Goal: Information Seeking & Learning: Learn about a topic

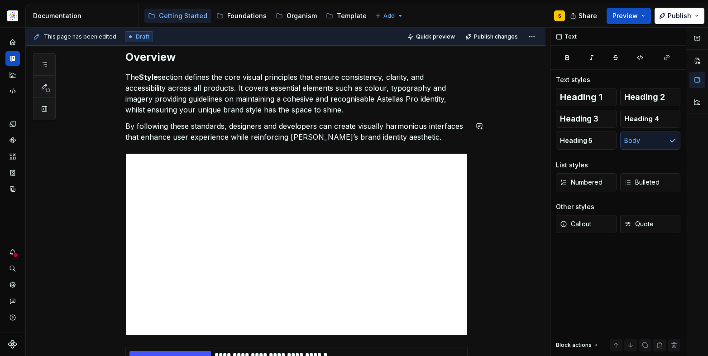
scroll to position [118, 0]
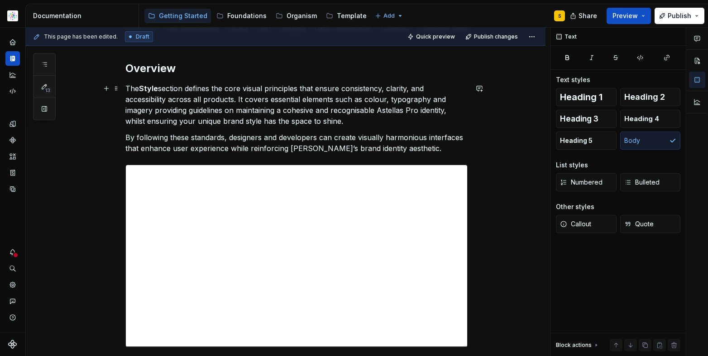
click at [244, 104] on p "The Style section defines the core visual principles that ensure consistency, c…" at bounding box center [296, 104] width 342 height 43
click at [204, 89] on p "The Style section defines the core visual principles that ensure consistency, c…" at bounding box center [296, 104] width 342 height 43
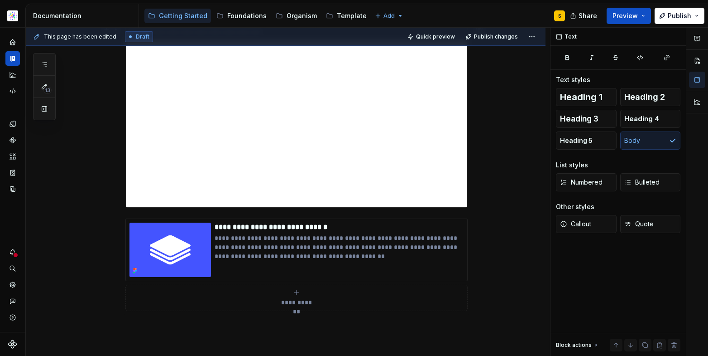
scroll to position [277, 0]
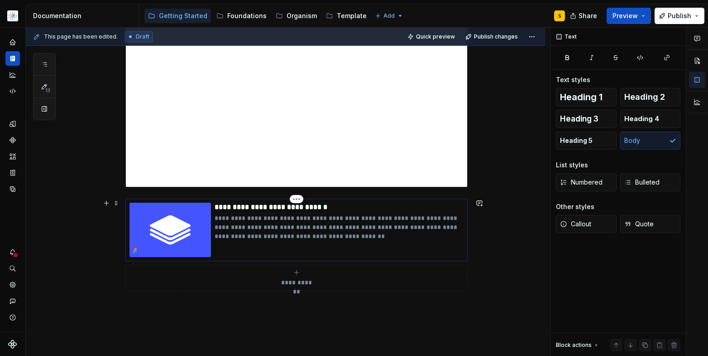
click at [262, 231] on p "**********" at bounding box center [339, 226] width 249 height 27
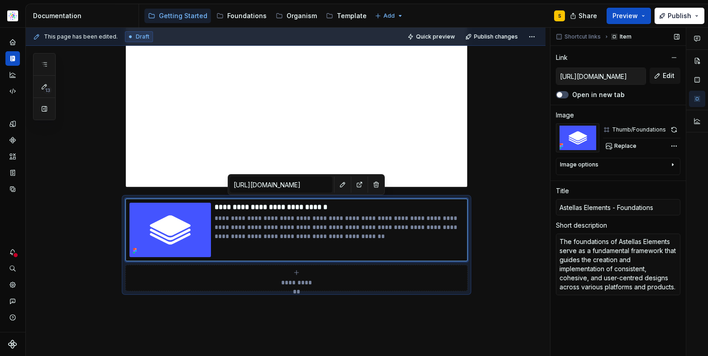
click at [605, 75] on input "[URL][DOMAIN_NAME]" at bounding box center [601, 76] width 89 height 16
click at [668, 74] on span "Edit" at bounding box center [669, 75] width 12 height 9
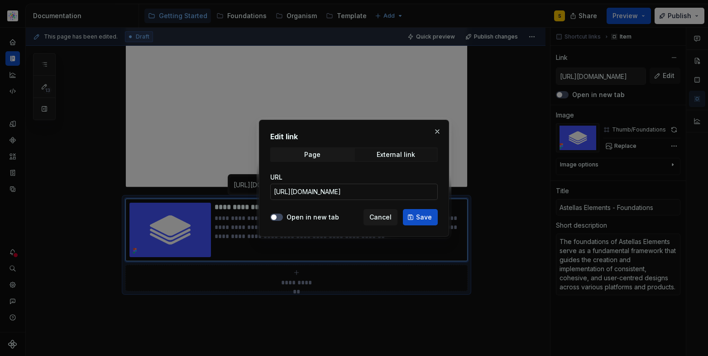
click at [405, 193] on input "[URL][DOMAIN_NAME]" at bounding box center [354, 191] width 168 height 16
click at [385, 217] on span "Cancel" at bounding box center [381, 216] width 22 height 9
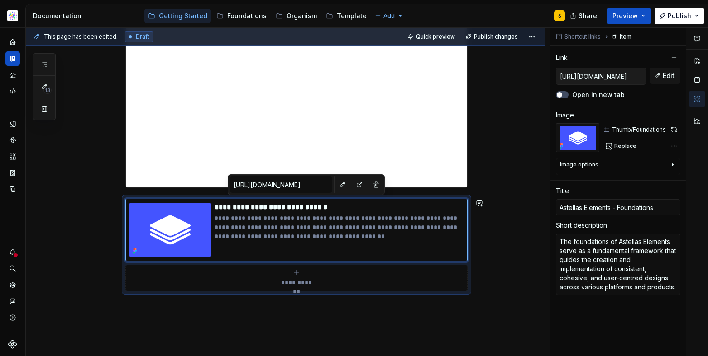
click at [468, 182] on div "**********" at bounding box center [296, 96] width 342 height 183
type textarea "*"
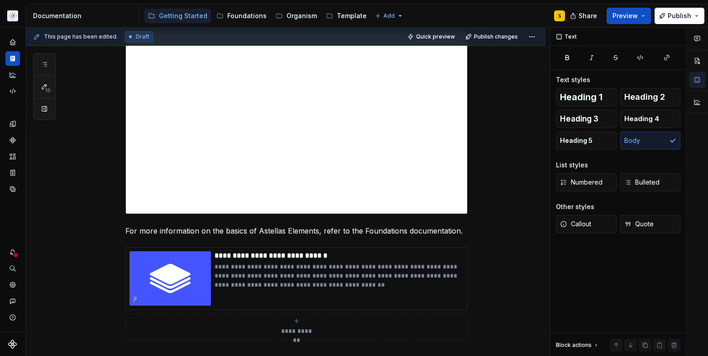
scroll to position [255, 0]
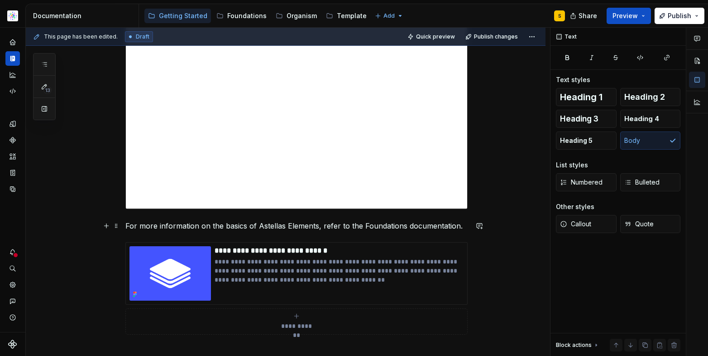
drag, startPoint x: 461, startPoint y: 224, endPoint x: 468, endPoint y: 220, distance: 7.9
click at [461, 224] on p "For more information on the basics of Astellas Elements, refer to the Foundatio…" at bounding box center [296, 225] width 342 height 11
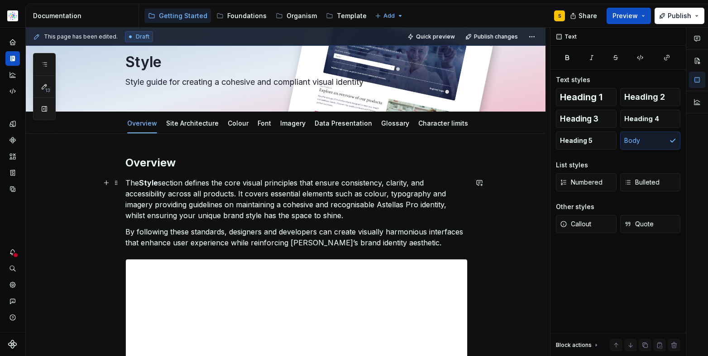
scroll to position [40, 0]
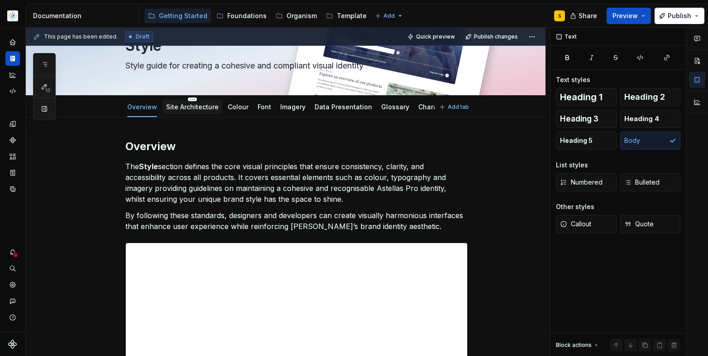
click at [185, 111] on div "Site Architecture" at bounding box center [192, 106] width 53 height 9
click at [182, 106] on link "Site Architecture" at bounding box center [192, 107] width 53 height 8
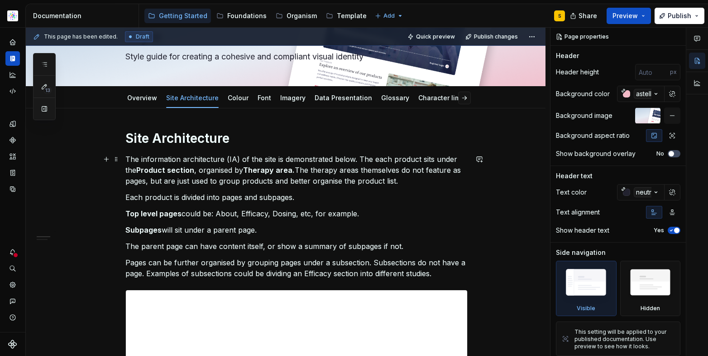
scroll to position [63, 0]
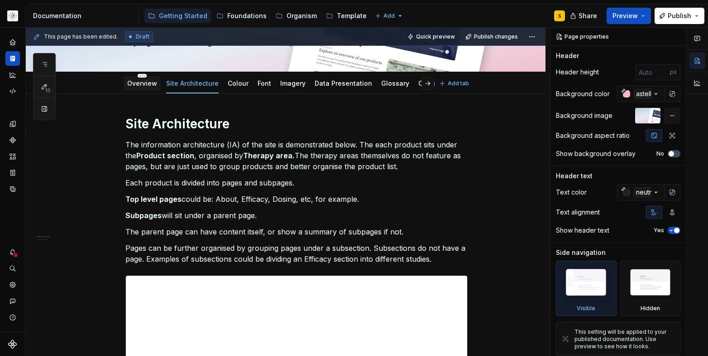
click at [152, 84] on link "Overview" at bounding box center [142, 83] width 30 height 8
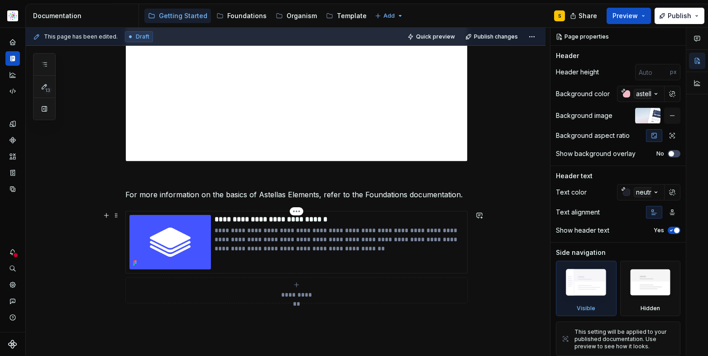
scroll to position [301, 0]
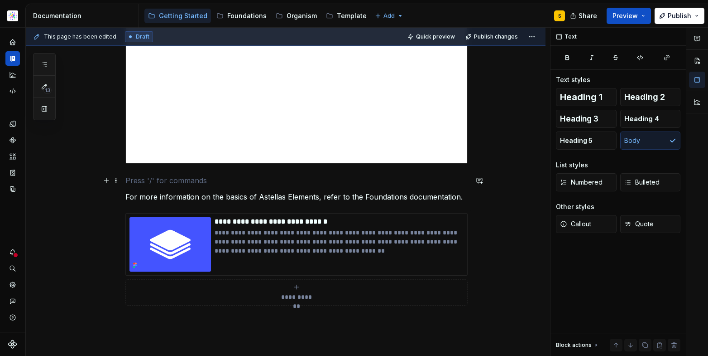
click at [170, 178] on p at bounding box center [296, 180] width 342 height 11
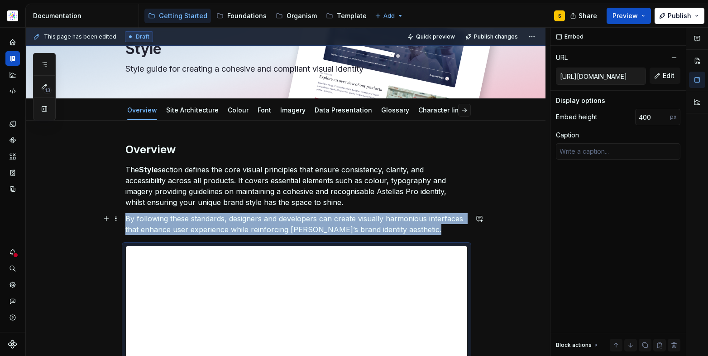
scroll to position [34, 0]
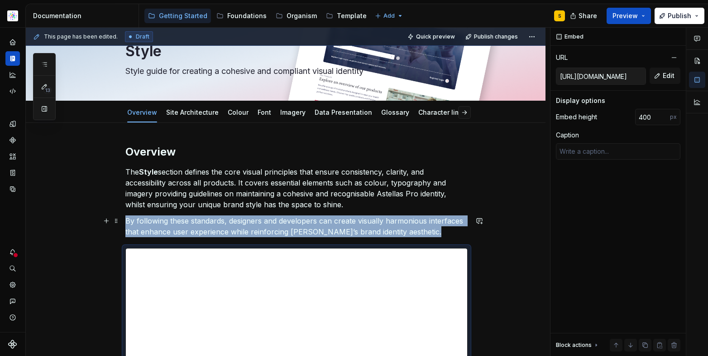
click at [426, 230] on p "By following these standards, designers and developers can create visually harm…" at bounding box center [296, 226] width 342 height 22
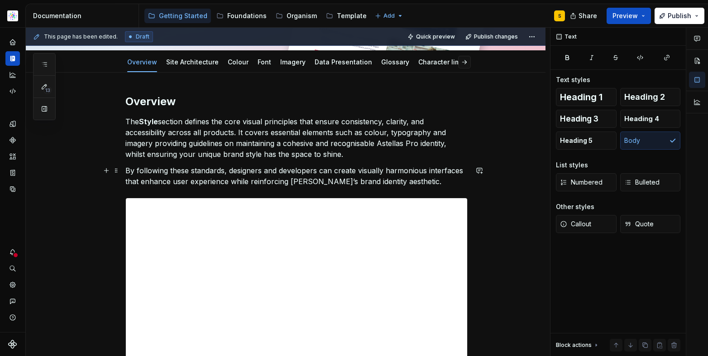
scroll to position [78, 0]
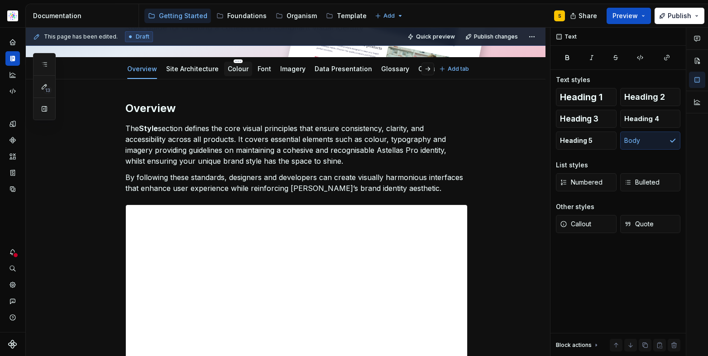
click at [237, 71] on link "Colour" at bounding box center [238, 69] width 21 height 8
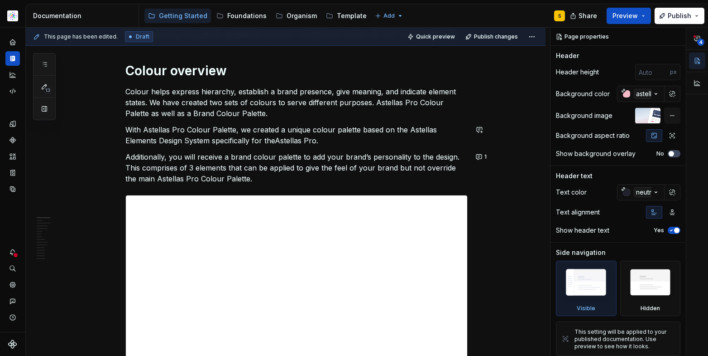
scroll to position [152, 0]
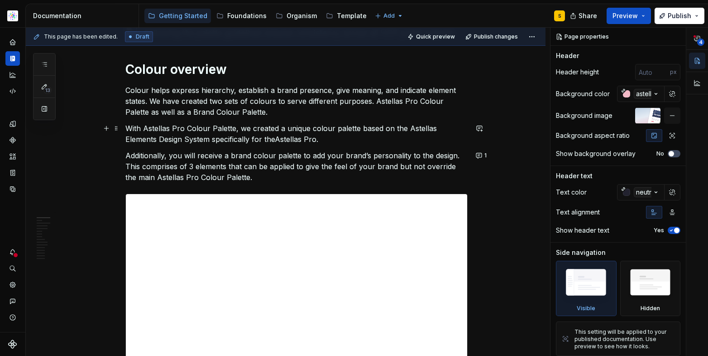
type textarea "*"
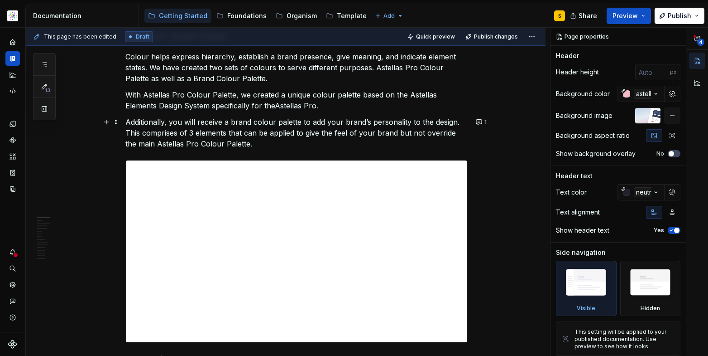
scroll to position [188, 0]
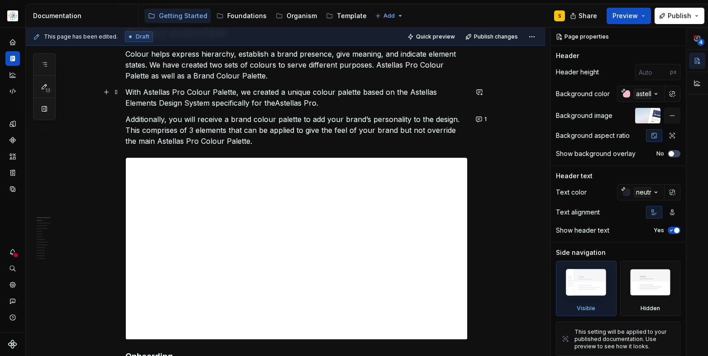
click at [285, 104] on p "With Astellas Pro Colour Palette, we created a unique colour palette based on t…" at bounding box center [296, 98] width 342 height 22
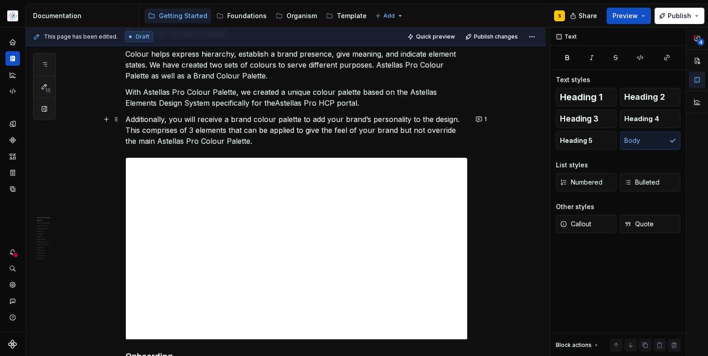
click at [256, 128] on p "Additionally, you will receive a brand colour palette to add your brand’s perso…" at bounding box center [296, 130] width 342 height 33
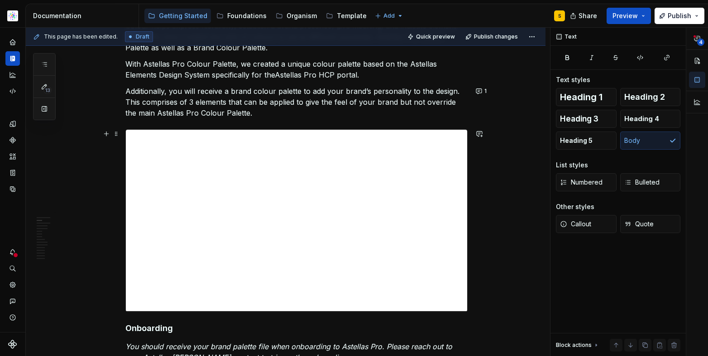
scroll to position [217, 0]
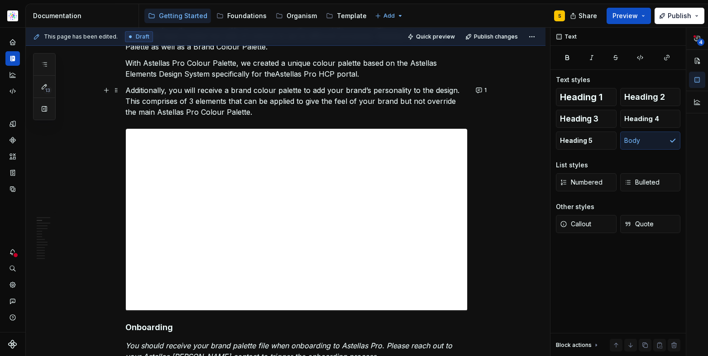
click at [255, 114] on p "Additionally, you will receive a brand colour palette to add your brand’s perso…" at bounding box center [296, 101] width 342 height 33
click at [210, 101] on p "Additionally, you will receive a brand colour palette to add your brand’s perso…" at bounding box center [296, 101] width 342 height 33
click at [242, 101] on p "Additionally, you will receive a brand colour palette to add your brand’s perso…" at bounding box center [296, 101] width 342 height 33
click at [257, 103] on p "Additionally, you will receive a brand colour palette to add your brand’s perso…" at bounding box center [296, 101] width 342 height 33
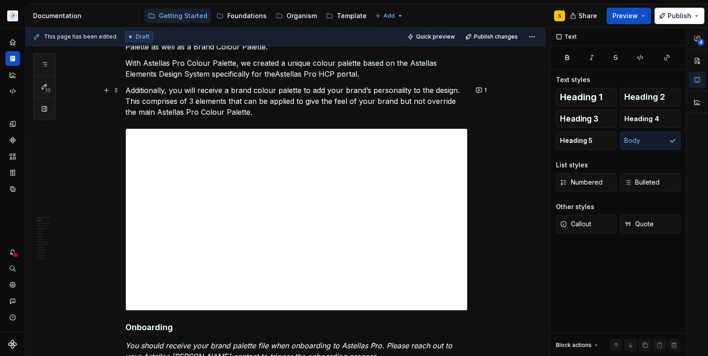
click at [295, 101] on p "Additionally, you will receive a brand colour palette to add your brand’s perso…" at bounding box center [296, 101] width 342 height 33
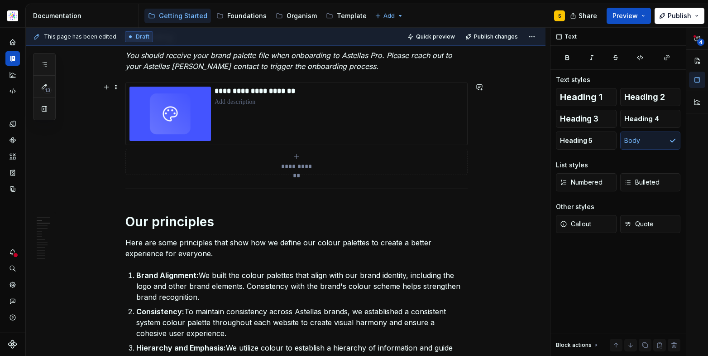
scroll to position [509, 0]
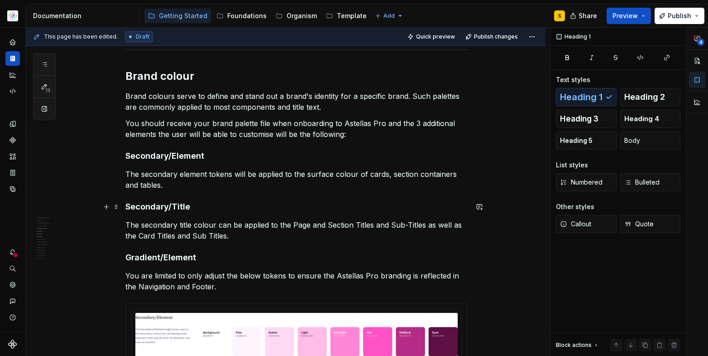
scroll to position [2080, 0]
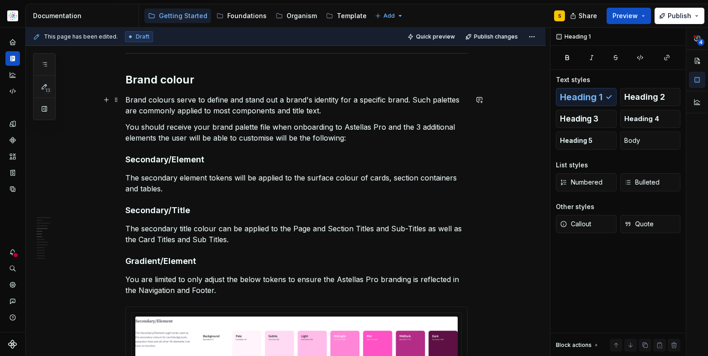
drag, startPoint x: 246, startPoint y: 99, endPoint x: 259, endPoint y: 85, distance: 19.2
click at [246, 101] on p "Brand colours serve to define and stand out a brand's identity for a specific b…" at bounding box center [296, 105] width 342 height 22
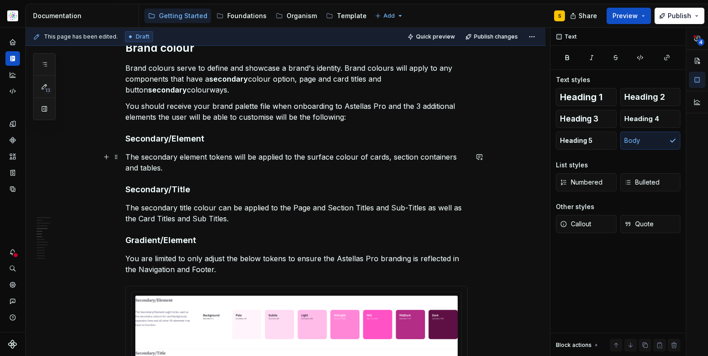
scroll to position [2113, 0]
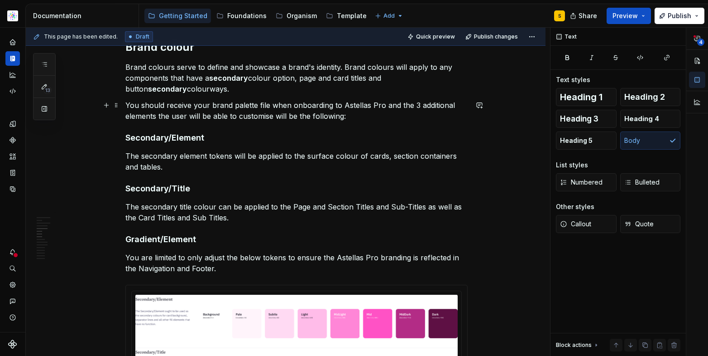
click at [398, 105] on p "You should receive your brand palette file when onboarding to Astellas Pro and …" at bounding box center [296, 111] width 342 height 22
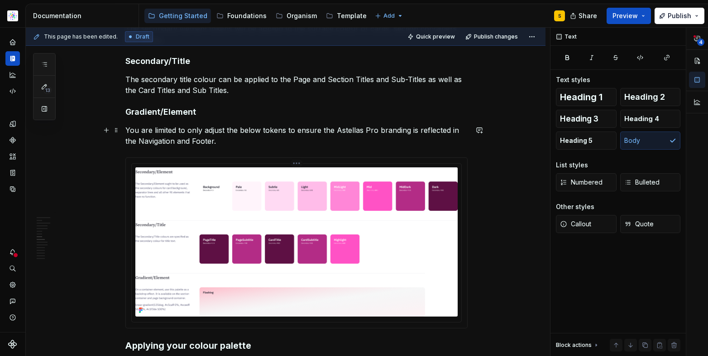
scroll to position [2306, 0]
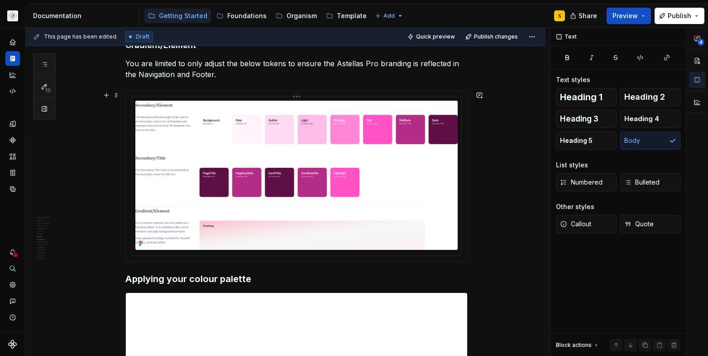
click at [337, 188] on img at bounding box center [296, 175] width 322 height 149
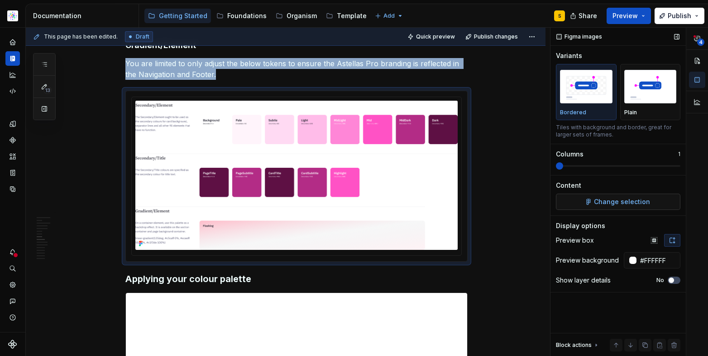
click at [602, 200] on span "Change selection" at bounding box center [622, 201] width 56 height 9
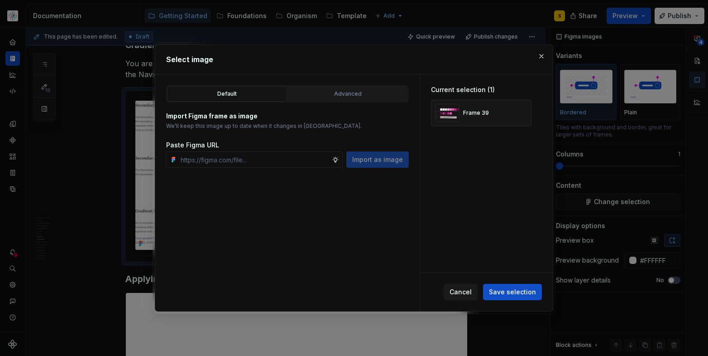
type textarea "*"
type input "[URL][DOMAIN_NAME]"
click at [522, 111] on button "button" at bounding box center [521, 112] width 13 height 13
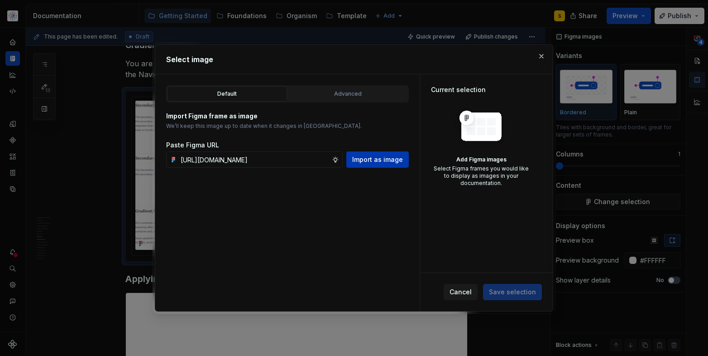
click at [387, 162] on span "Import as image" at bounding box center [377, 159] width 51 height 9
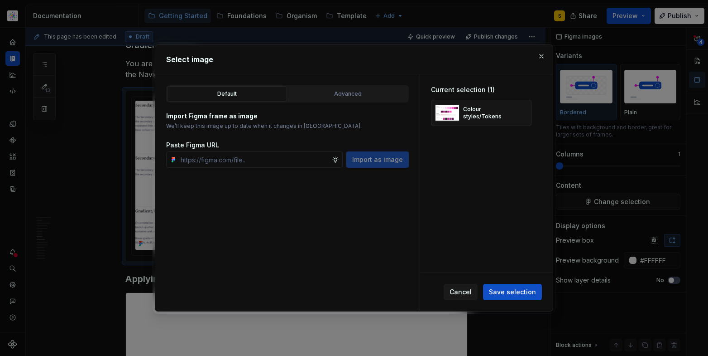
click at [510, 295] on span "Save selection" at bounding box center [512, 291] width 47 height 9
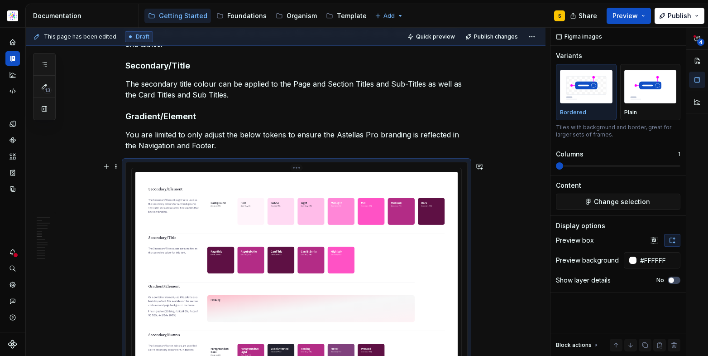
scroll to position [2238, 0]
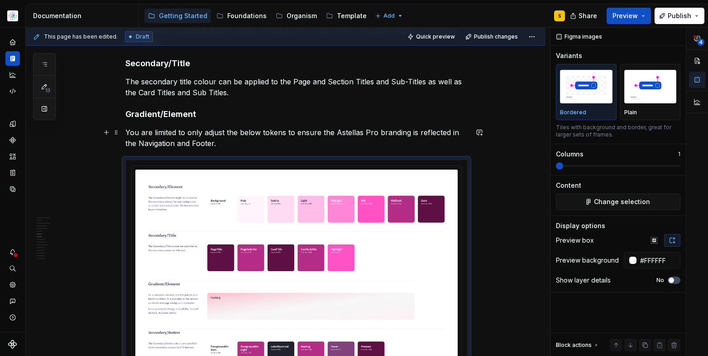
click at [236, 148] on p "You are limited to only adjust the below tokens to ensure the Astellas Pro bran…" at bounding box center [296, 138] width 342 height 22
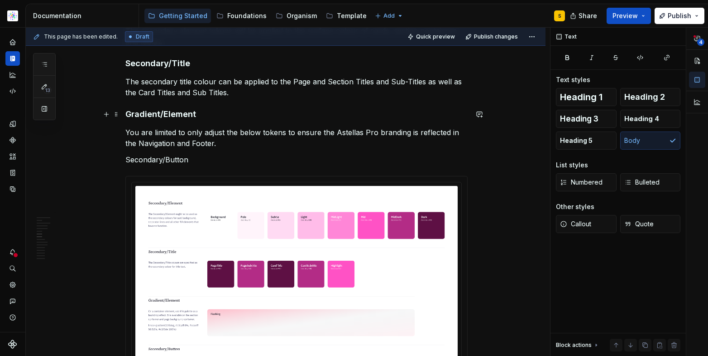
click at [174, 116] on h4 "Gradient/Element" at bounding box center [296, 114] width 342 height 11
click at [173, 159] on p "Secondary/Button" at bounding box center [296, 159] width 342 height 11
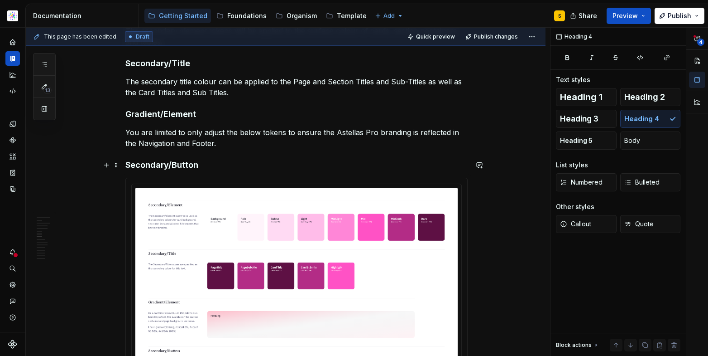
click at [233, 164] on h4 "Secondary/Button" at bounding box center [296, 164] width 342 height 11
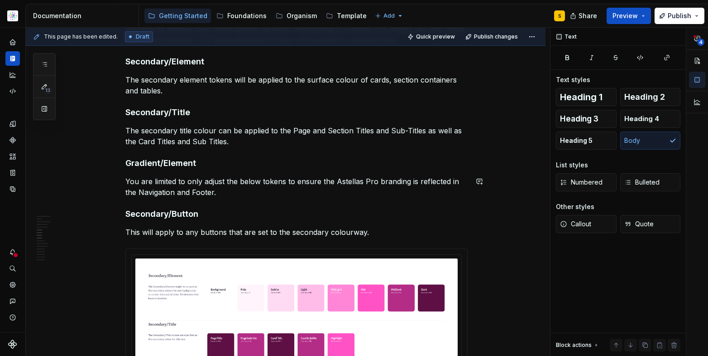
scroll to position [2181, 0]
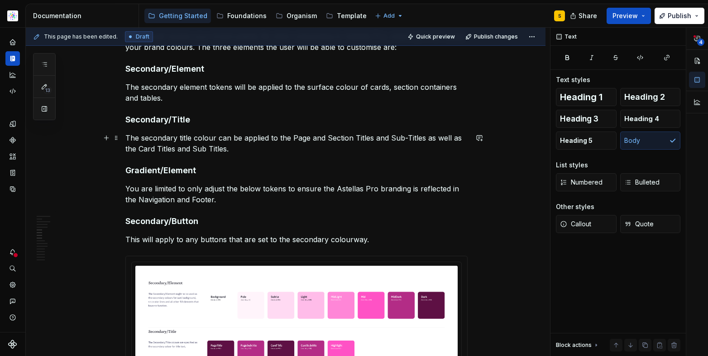
click at [296, 137] on p "The secondary title colour can be applied to the Page and Section Titles and Su…" at bounding box center [296, 143] width 342 height 22
click at [232, 149] on p "The secondary title colour can be applied to the page and section titles and su…" at bounding box center [296, 143] width 342 height 22
click at [130, 149] on p "The secondary title colour can be applied to the page and section titles and su…" at bounding box center [296, 143] width 342 height 22
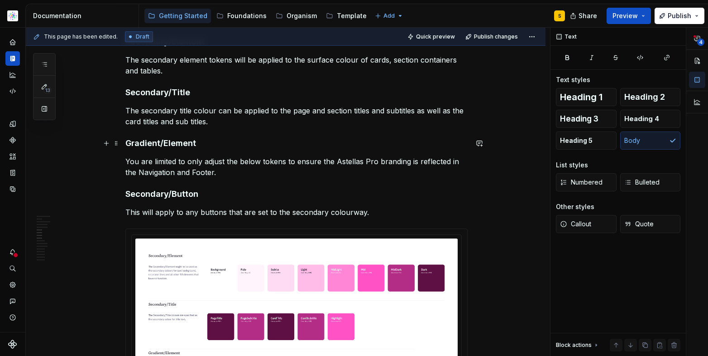
scroll to position [2212, 0]
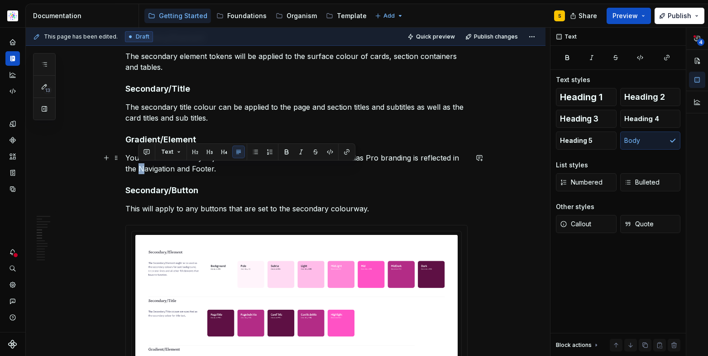
click at [142, 168] on p "You are limited to only adjust the below tokens to ensure the Astellas Pro bran…" at bounding box center [296, 163] width 342 height 22
click at [194, 168] on p "You are limited to only adjust the below tokens to ensure the Astellas Pro bran…" at bounding box center [296, 163] width 342 height 22
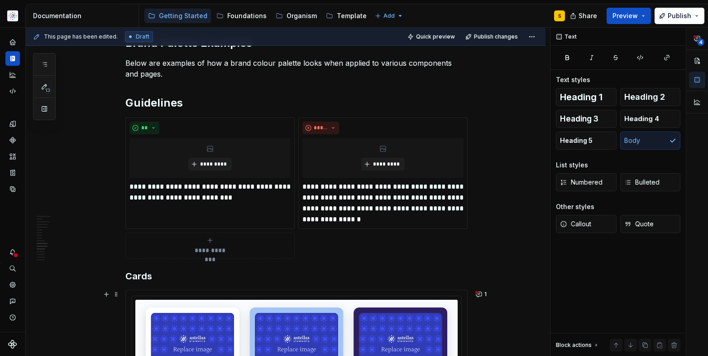
scroll to position [2874, 0]
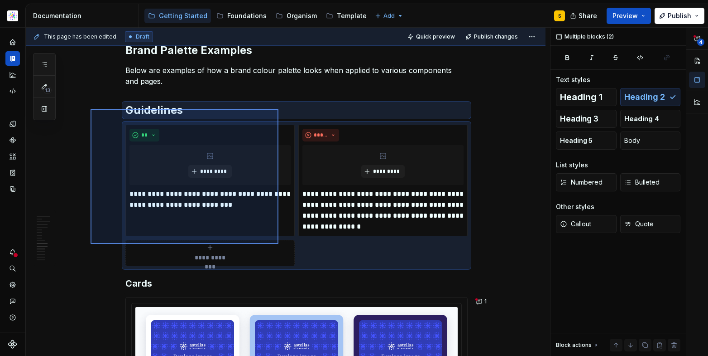
drag, startPoint x: 93, startPoint y: 110, endPoint x: 277, endPoint y: 242, distance: 226.8
click at [279, 244] on div "This page has been edited. Draft Quick preview Publish changes Style Style guid…" at bounding box center [288, 192] width 525 height 328
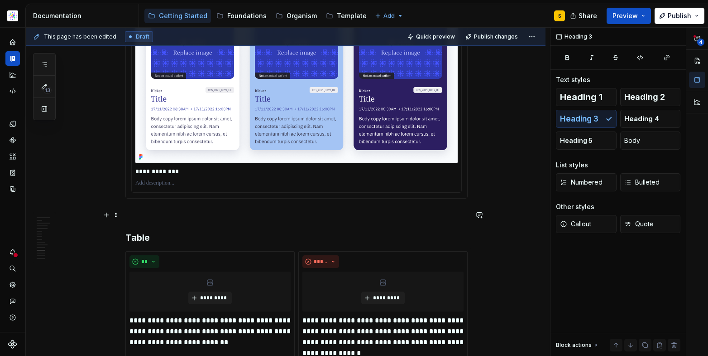
scroll to position [3033, 0]
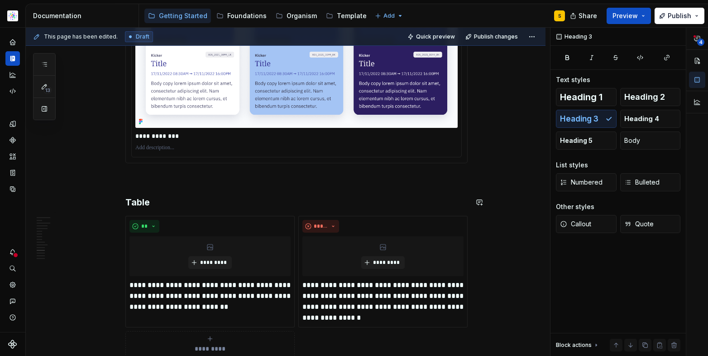
click at [193, 184] on p at bounding box center [296, 179] width 342 height 11
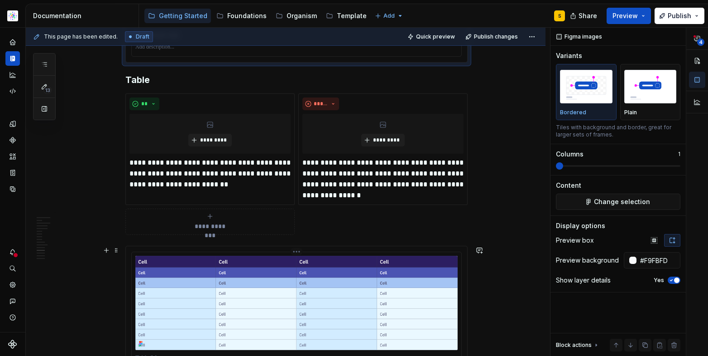
scroll to position [3121, 0]
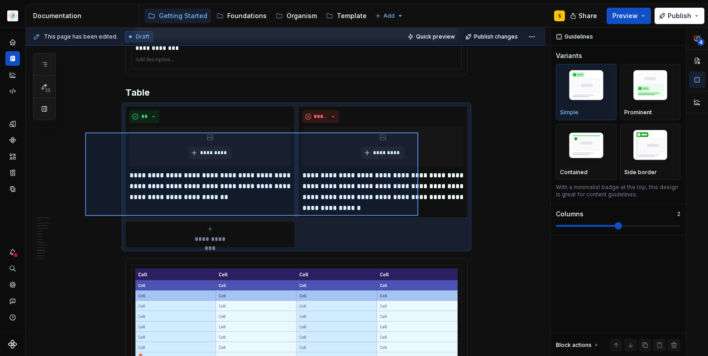
drag, startPoint x: 97, startPoint y: 145, endPoint x: 417, endPoint y: 218, distance: 327.5
click at [419, 216] on div "This page has been edited. Draft Quick preview Publish changes Style Style guid…" at bounding box center [288, 192] width 525 height 328
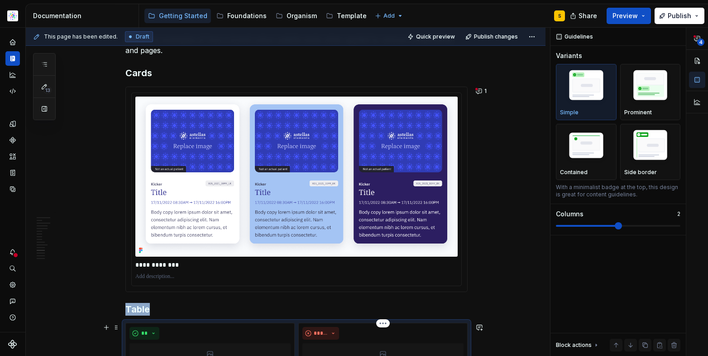
scroll to position [2845, 0]
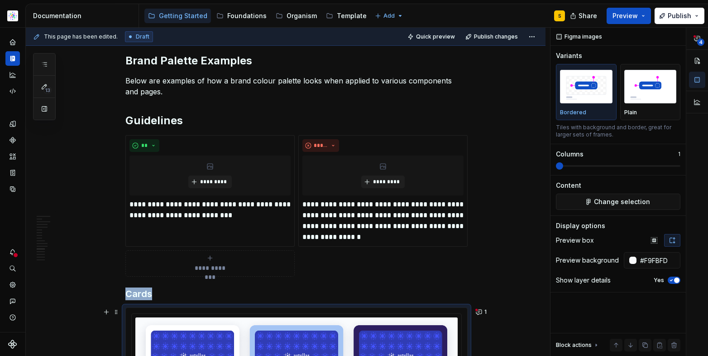
scroll to position [2858, 0]
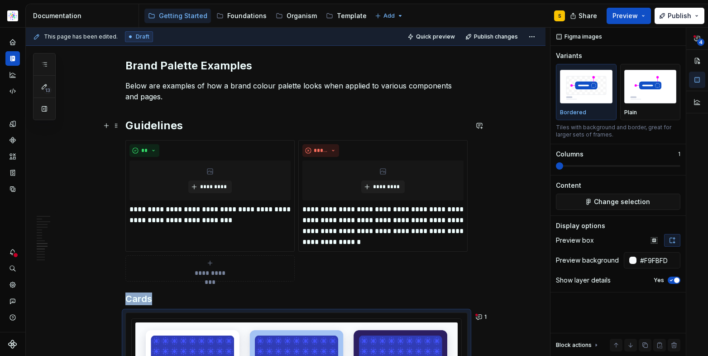
click at [222, 122] on h2 "Guidelines" at bounding box center [296, 125] width 342 height 14
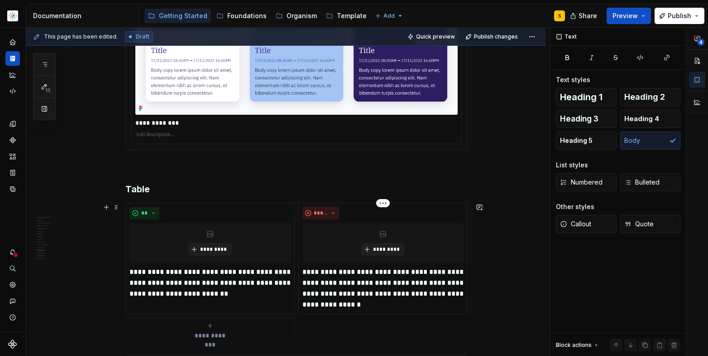
scroll to position [3211, 0]
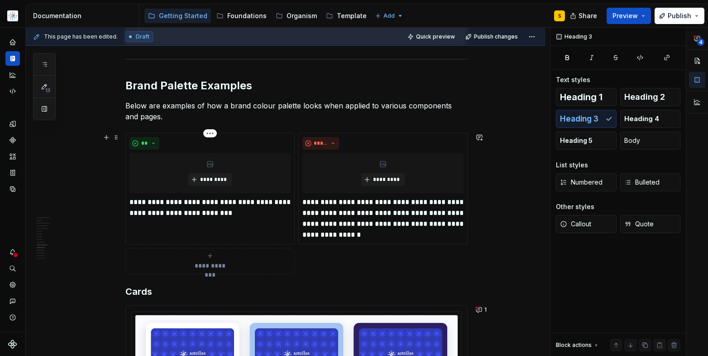
scroll to position [2775, 0]
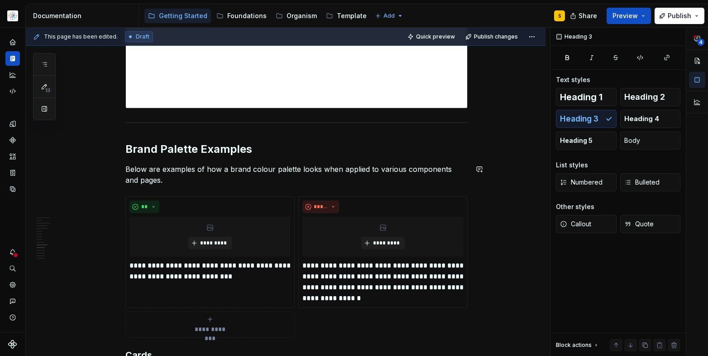
click at [181, 155] on h2 "Brand Palette Examples" at bounding box center [296, 149] width 342 height 14
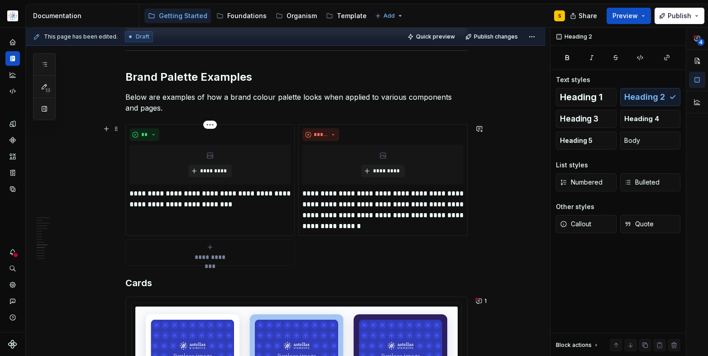
scroll to position [2874, 0]
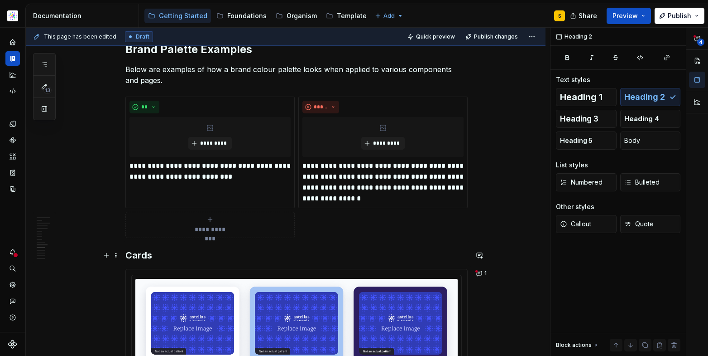
click at [138, 255] on h3 "Cards" at bounding box center [296, 255] width 342 height 13
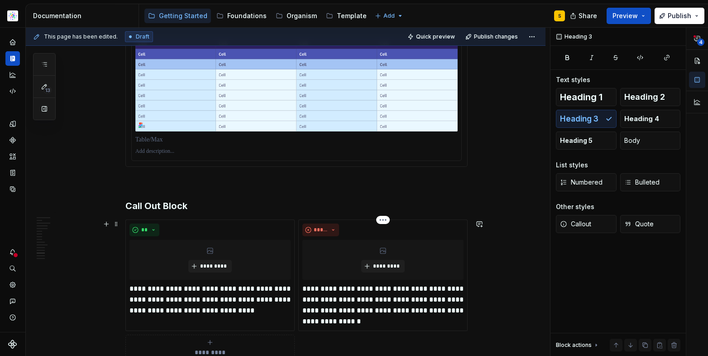
scroll to position [3541, 0]
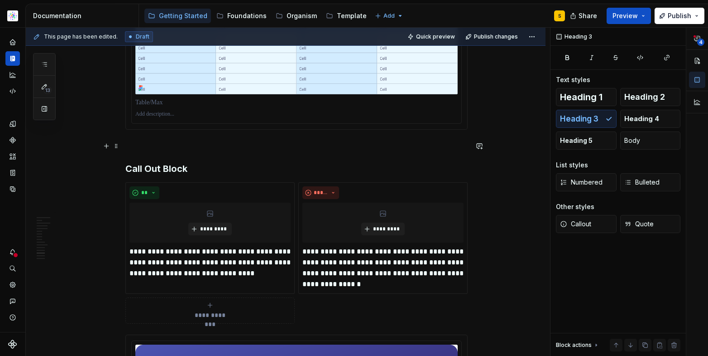
click at [184, 148] on p at bounding box center [296, 145] width 342 height 11
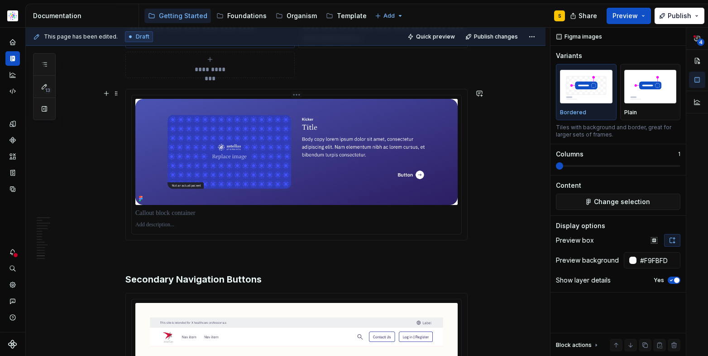
scroll to position [3871, 0]
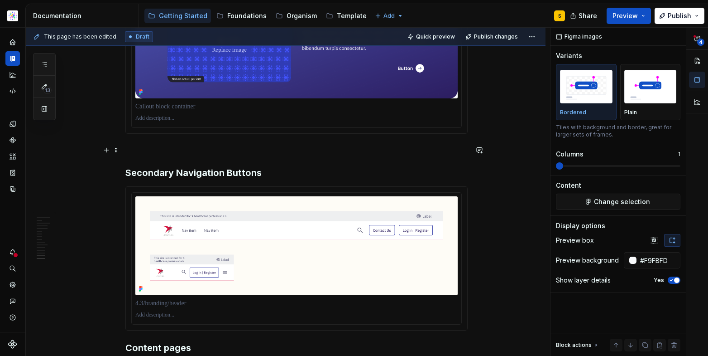
click at [169, 153] on p at bounding box center [296, 149] width 342 height 11
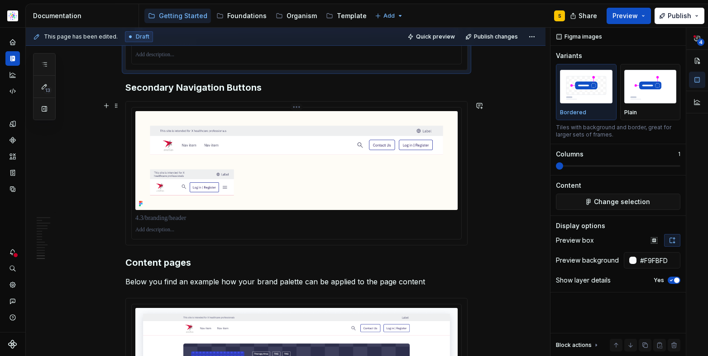
scroll to position [3918, 0]
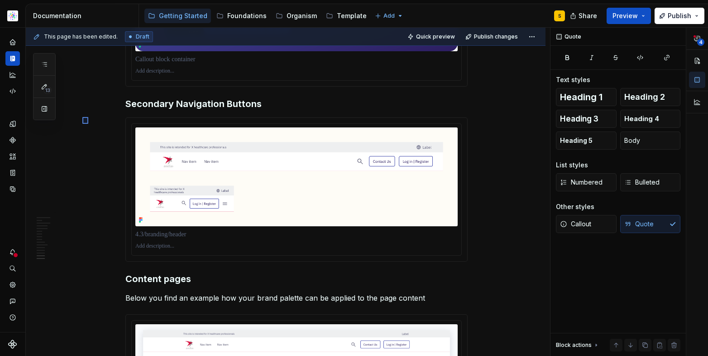
drag, startPoint x: 104, startPoint y: 120, endPoint x: 88, endPoint y: 102, distance: 23.7
click at [88, 107] on div "This page has been edited. Draft Quick preview Publish changes Style Style guid…" at bounding box center [288, 192] width 525 height 328
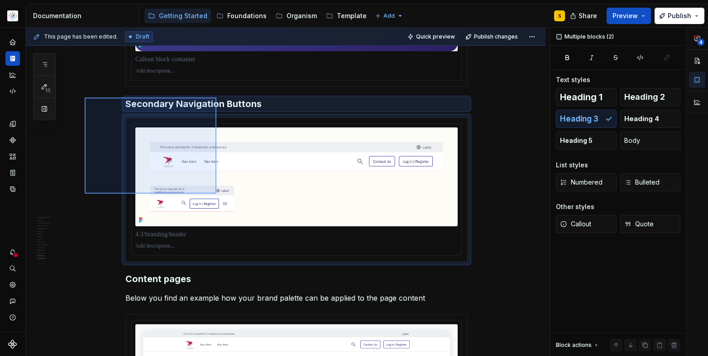
drag, startPoint x: 85, startPoint y: 97, endPoint x: 217, endPoint y: 193, distance: 162.8
click at [217, 193] on div "This page has been edited. Draft Quick preview Publish changes Style Style guid…" at bounding box center [288, 192] width 525 height 328
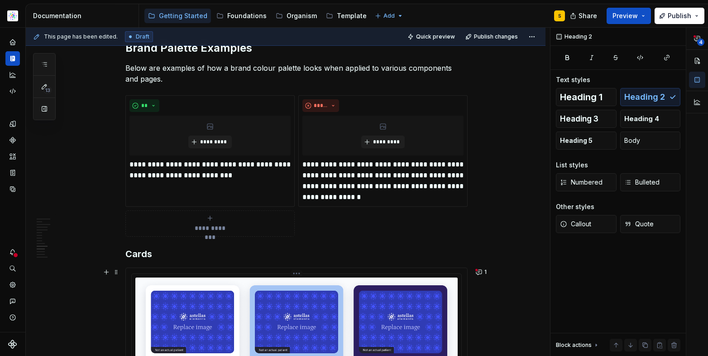
scroll to position [2748, 0]
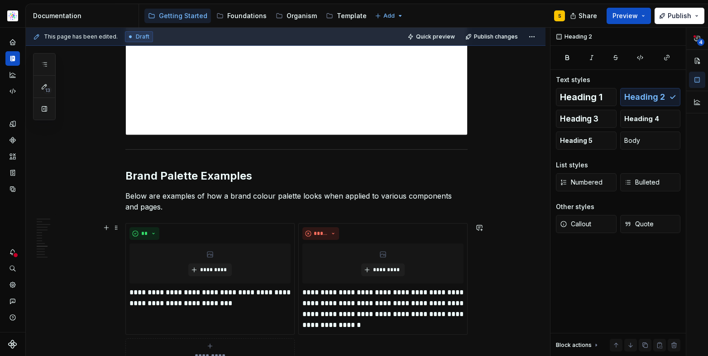
type textarea "*"
